Goal: Navigation & Orientation: Find specific page/section

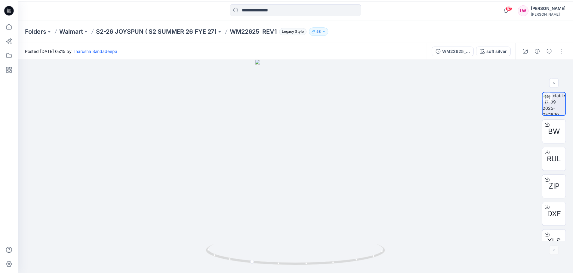
scroll to position [12, 0]
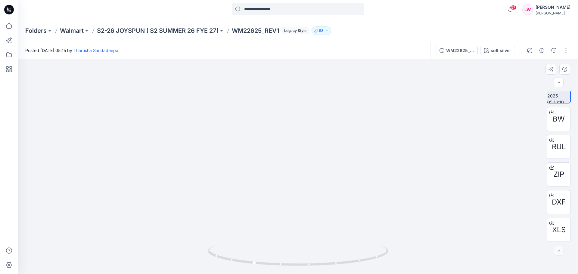
drag, startPoint x: 322, startPoint y: 211, endPoint x: 234, endPoint y: 202, distance: 88.7
click at [206, 191] on img at bounding box center [298, 86] width 188 height 375
drag, startPoint x: 291, startPoint y: 219, endPoint x: 343, endPoint y: 218, distance: 52.1
click at [343, 218] on img at bounding box center [298, 87] width 188 height 376
drag, startPoint x: 257, startPoint y: 265, endPoint x: 364, endPoint y: 264, distance: 107.1
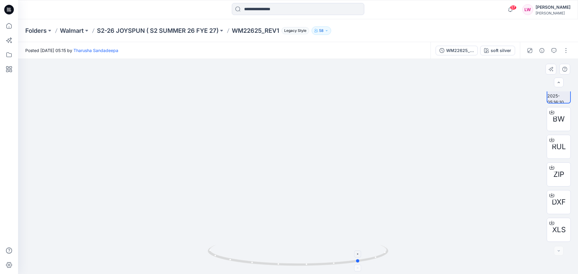
click at [364, 264] on icon at bounding box center [299, 256] width 182 height 23
click at [335, 267] on icon at bounding box center [299, 256] width 182 height 23
drag, startPoint x: 357, startPoint y: 262, endPoint x: 325, endPoint y: 267, distance: 33.1
click at [325, 267] on icon at bounding box center [299, 256] width 182 height 23
click at [552, 49] on icon "button" at bounding box center [553, 50] width 5 height 5
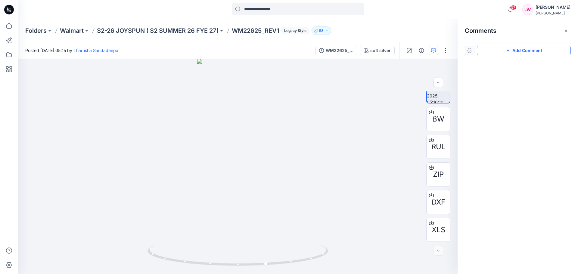
click at [503, 50] on button "Add Comment" at bounding box center [524, 51] width 94 height 10
click at [257, 150] on div "1" at bounding box center [237, 166] width 439 height 215
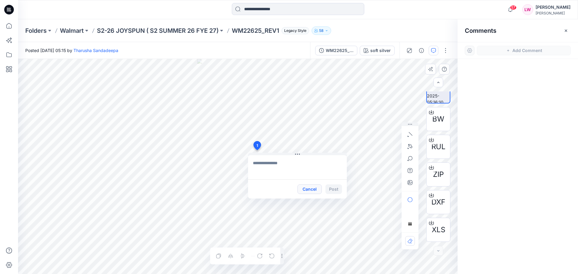
click at [313, 193] on button "Cancel" at bounding box center [309, 189] width 24 height 10
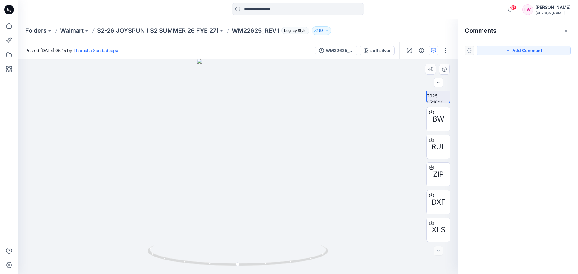
click at [339, 131] on div at bounding box center [237, 166] width 439 height 215
click at [568, 32] on icon "button" at bounding box center [565, 30] width 5 height 5
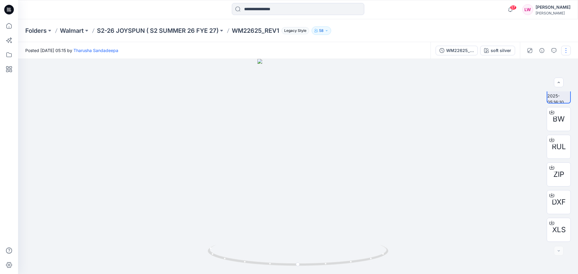
click at [562, 52] on button "button" at bounding box center [566, 51] width 10 height 10
click at [482, 109] on div at bounding box center [298, 166] width 560 height 215
click at [7, 26] on icon at bounding box center [8, 25] width 13 height 13
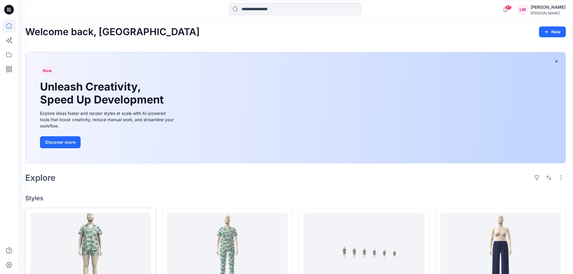
scroll to position [90, 0]
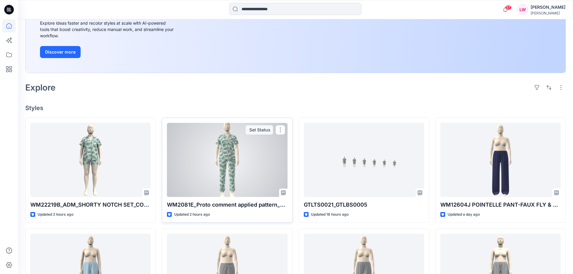
click at [224, 169] on div at bounding box center [227, 160] width 120 height 74
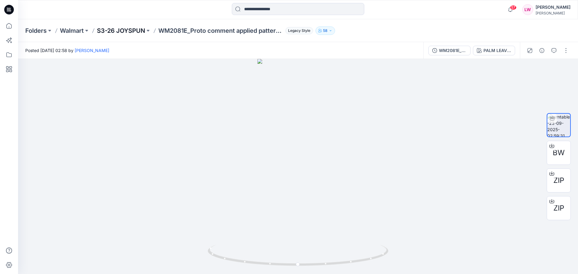
click at [135, 29] on p "S3-26 JOYSPUN" at bounding box center [121, 30] width 48 height 8
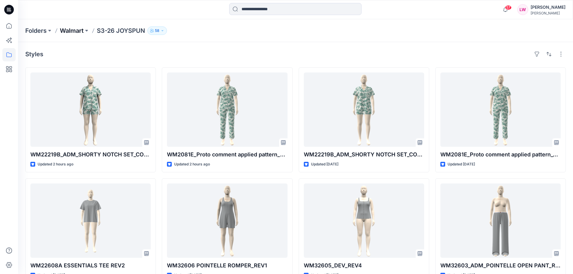
click at [66, 27] on p "Walmart" at bounding box center [72, 30] width 24 height 8
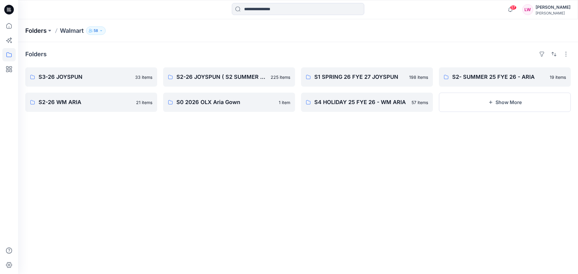
click at [38, 29] on p "Folders" at bounding box center [35, 30] width 21 height 8
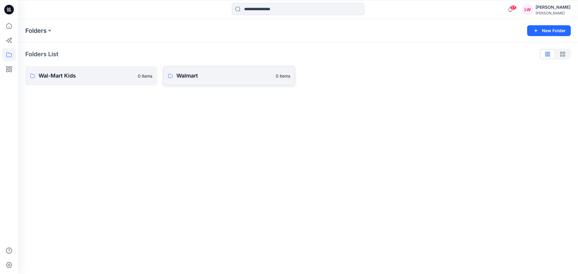
click at [186, 74] on p "Walmart" at bounding box center [224, 76] width 96 height 8
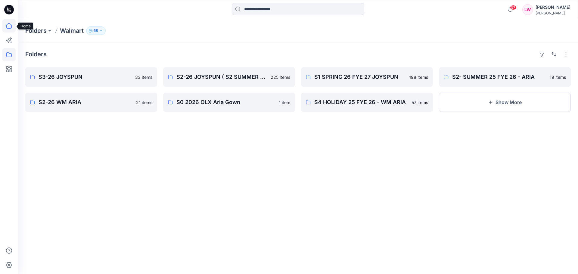
click at [13, 30] on icon at bounding box center [8, 25] width 13 height 13
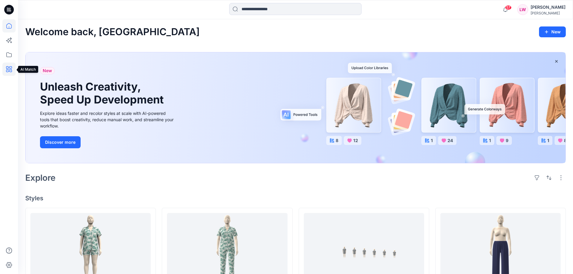
click at [11, 67] on icon at bounding box center [8, 69] width 13 height 13
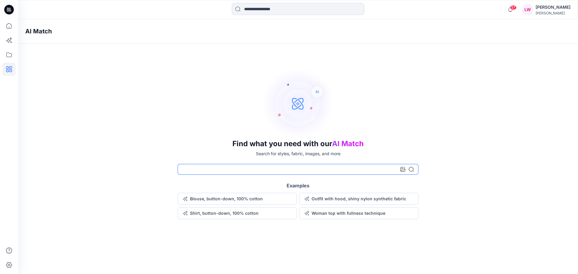
click at [357, 166] on input at bounding box center [298, 169] width 241 height 11
click at [227, 200] on button "Blouse, button-down, 100% cotton" at bounding box center [237, 199] width 119 height 12
